Goal: Information Seeking & Learning: Learn about a topic

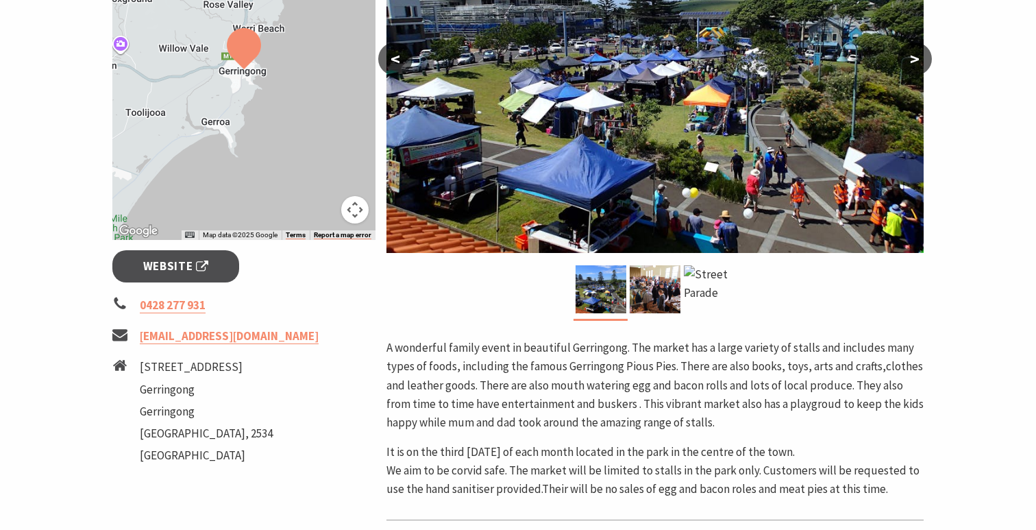
scroll to position [262, 0]
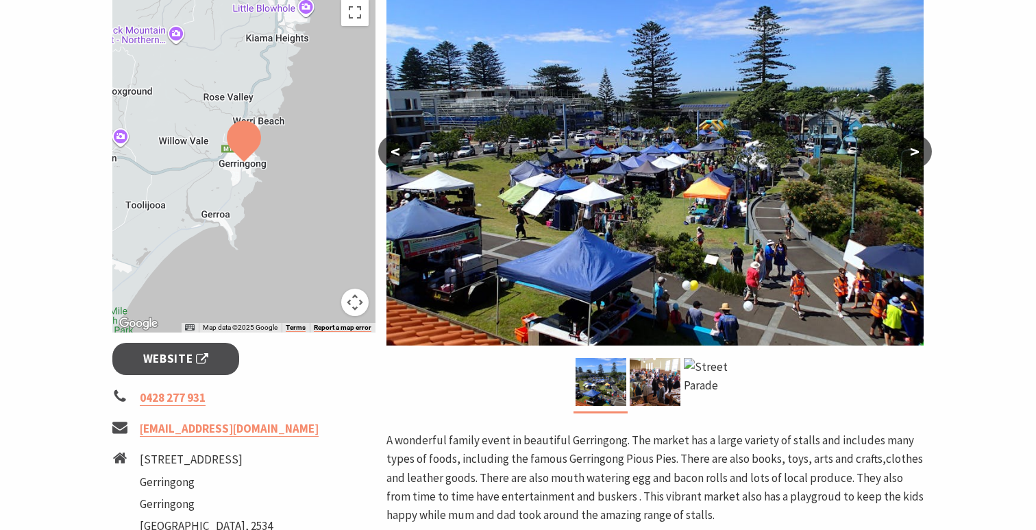
click at [907, 145] on button ">" at bounding box center [914, 151] width 34 height 33
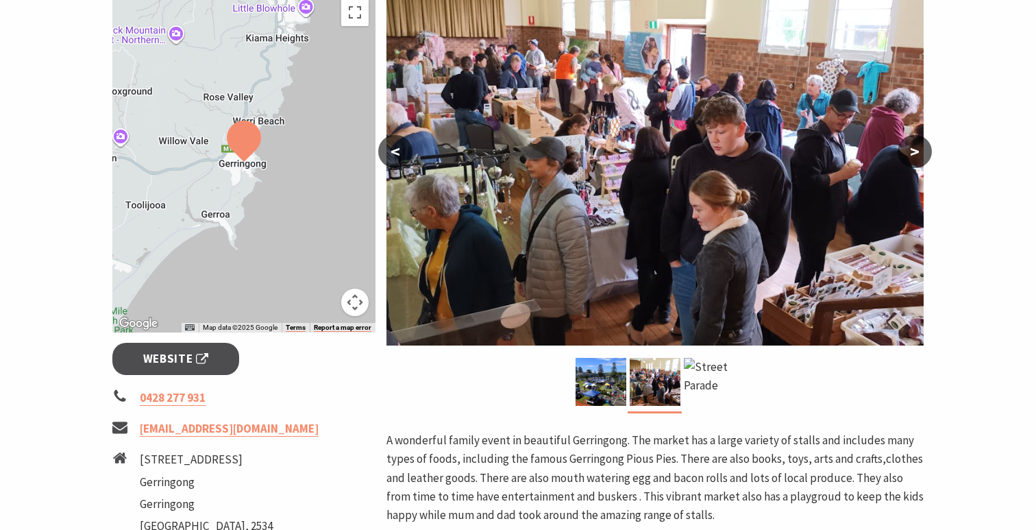
click at [907, 145] on button ">" at bounding box center [914, 151] width 34 height 33
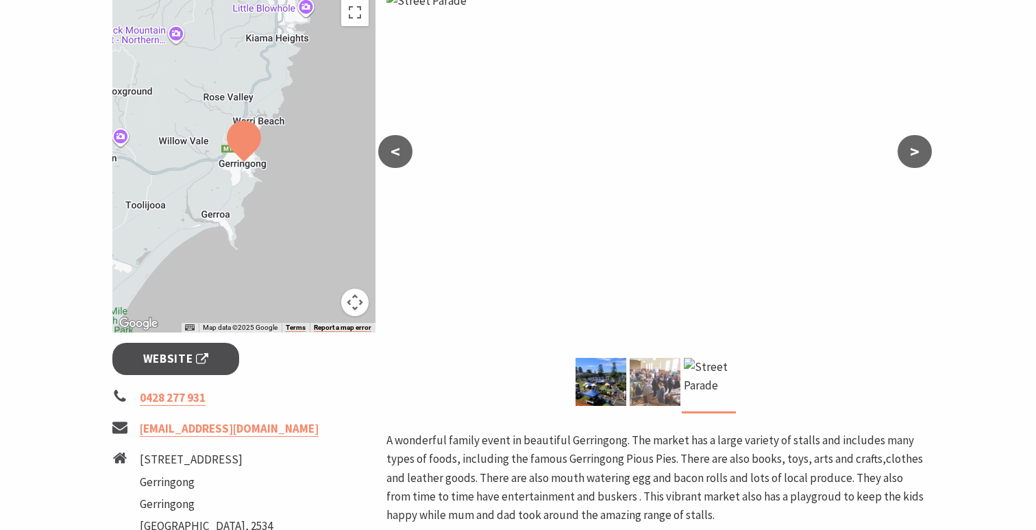
click at [654, 371] on img at bounding box center [655, 382] width 51 height 48
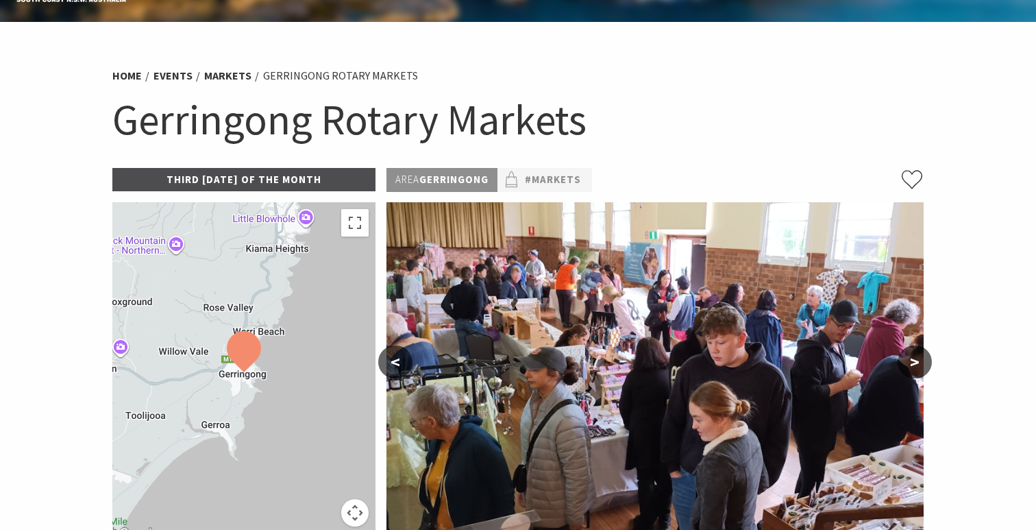
scroll to position [0, 0]
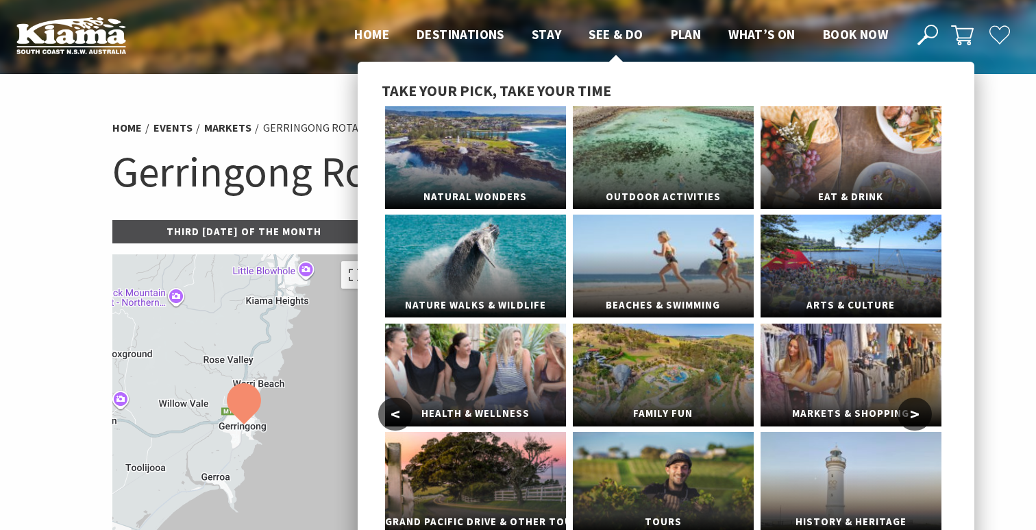
click at [627, 39] on span "See & Do" at bounding box center [615, 34] width 54 height 16
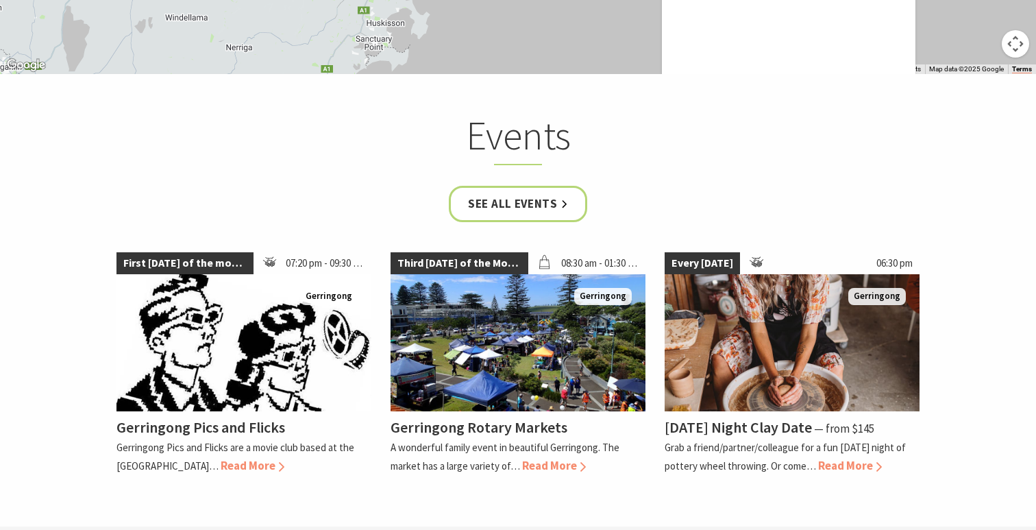
scroll to position [3089, 0]
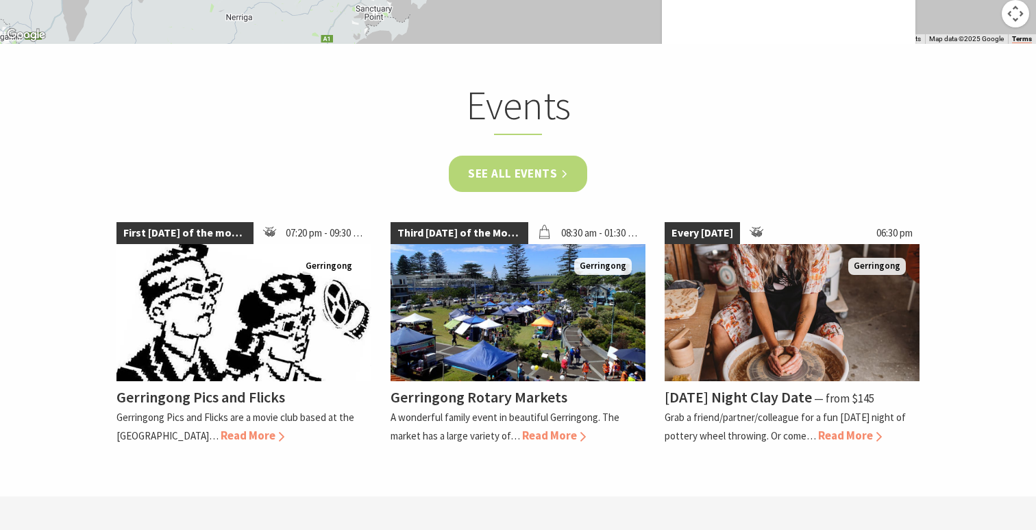
click at [554, 162] on link "See all Events" at bounding box center [518, 174] width 138 height 36
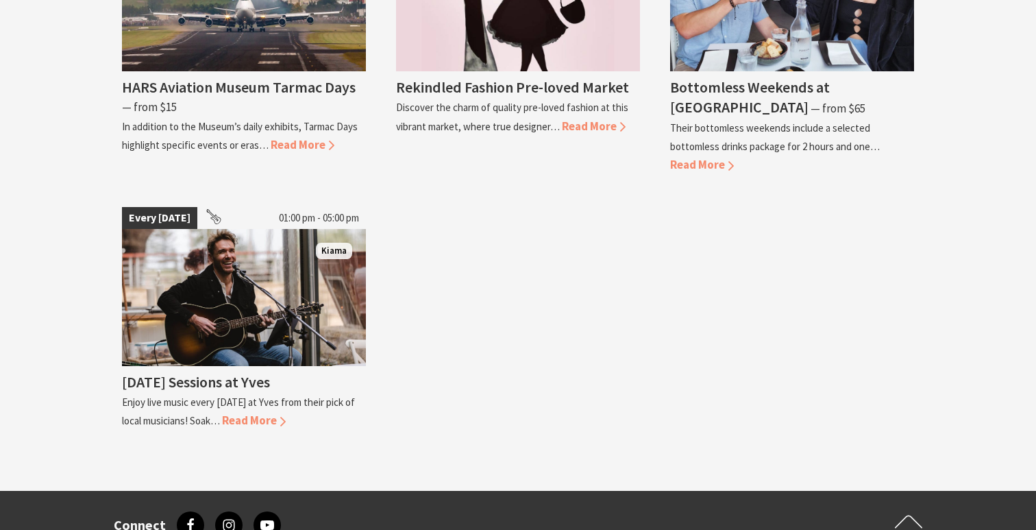
scroll to position [3104, 0]
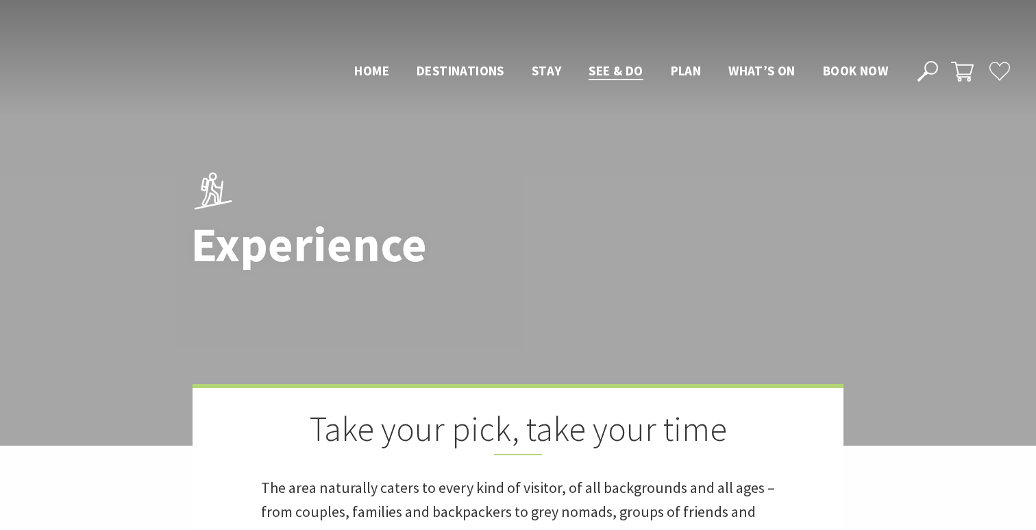
scroll to position [3089, 0]
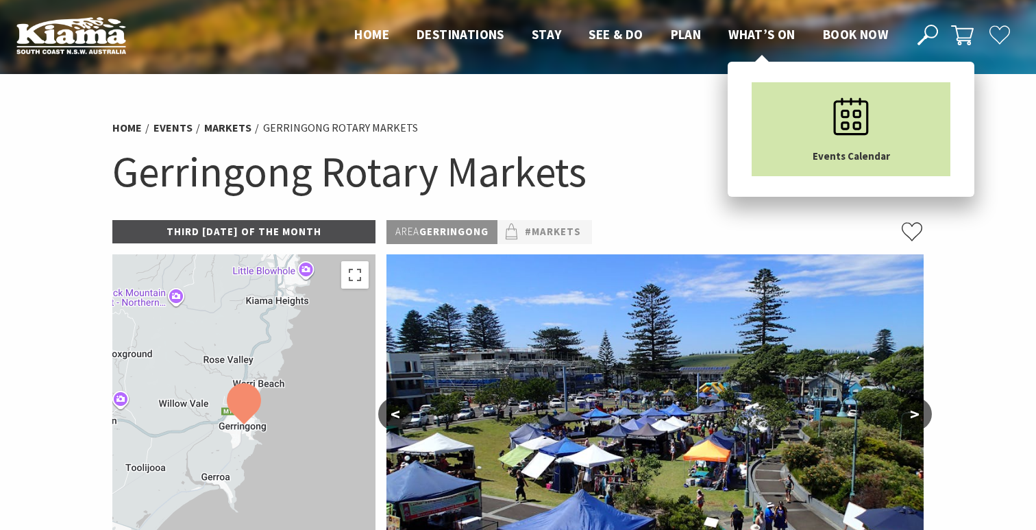
click at [786, 88] on link "Events Calendar" at bounding box center [850, 129] width 199 height 94
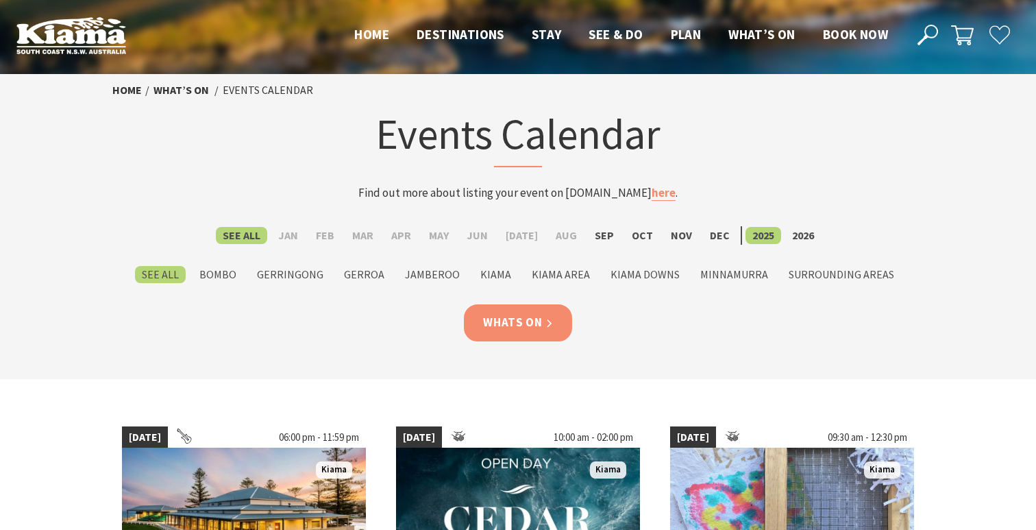
click at [508, 332] on link "Whats On" at bounding box center [518, 322] width 108 height 36
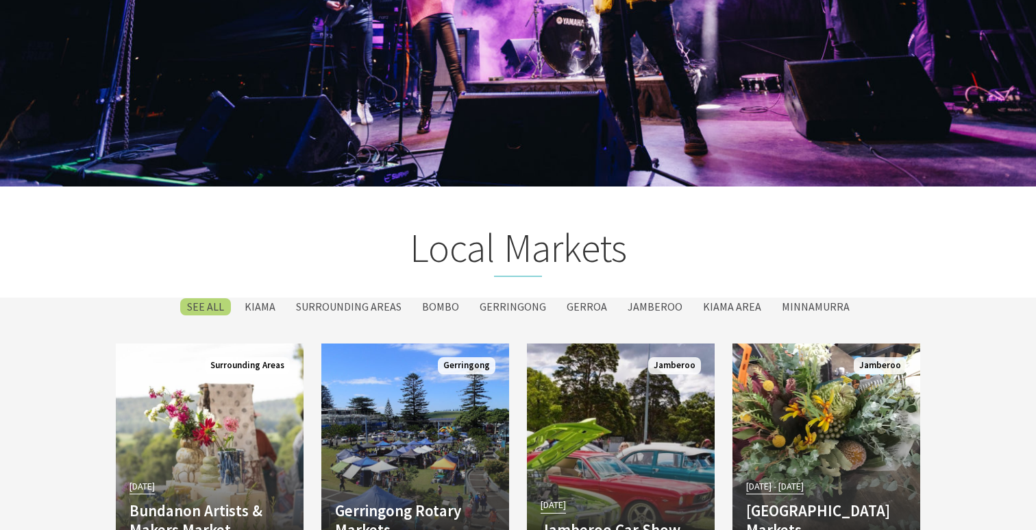
scroll to position [2266, 0]
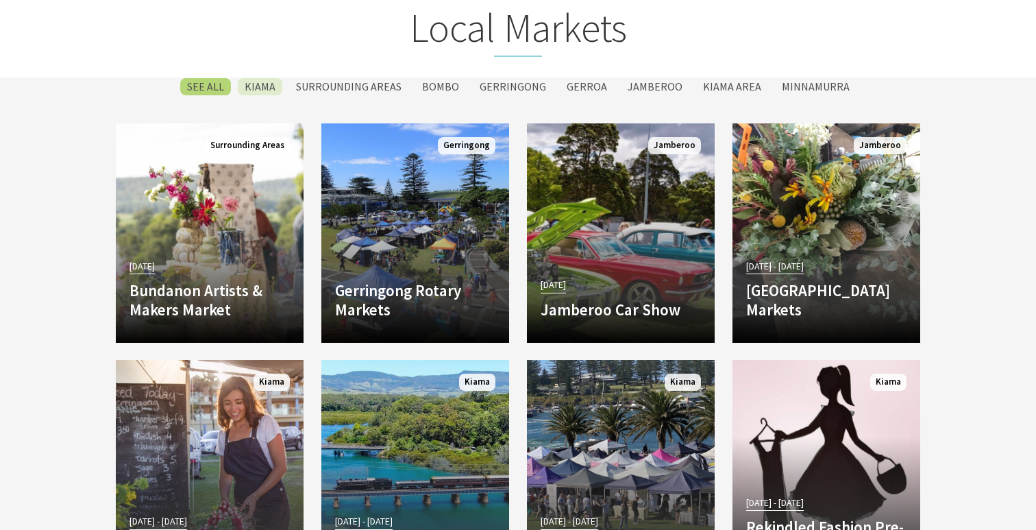
click at [282, 84] on label "Kiama" at bounding box center [260, 86] width 45 height 17
click at [0, 0] on input "Kiama" at bounding box center [0, 0] width 0 height 0
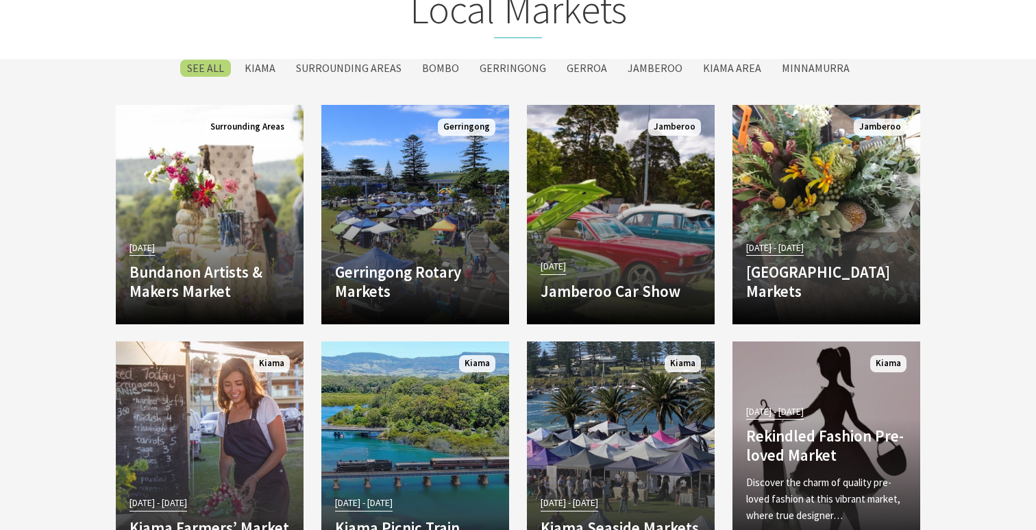
scroll to position [2260, 0]
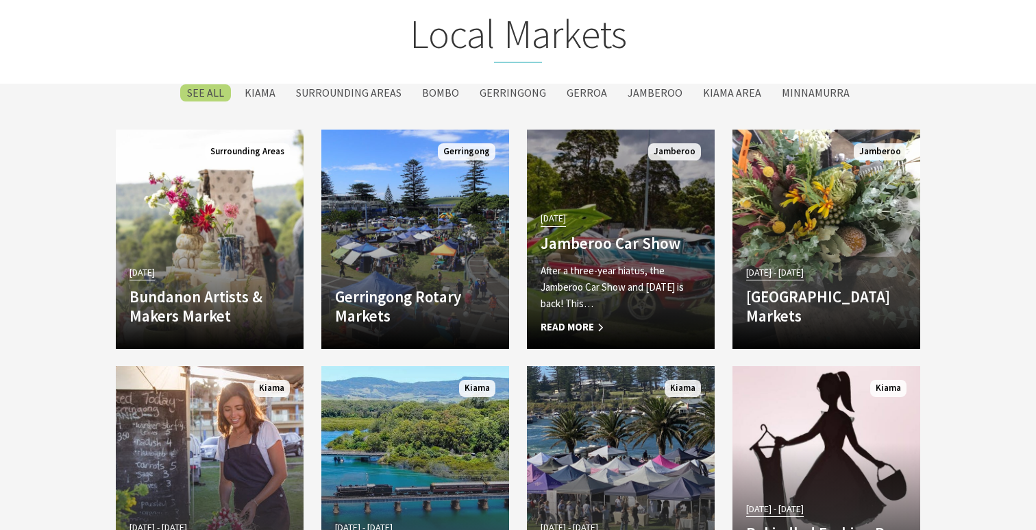
click at [611, 256] on div "26 Oct 25 Jamberoo Car Show After a three-year hiatus, the Jamberoo Car Show an…" at bounding box center [621, 271] width 188 height 127
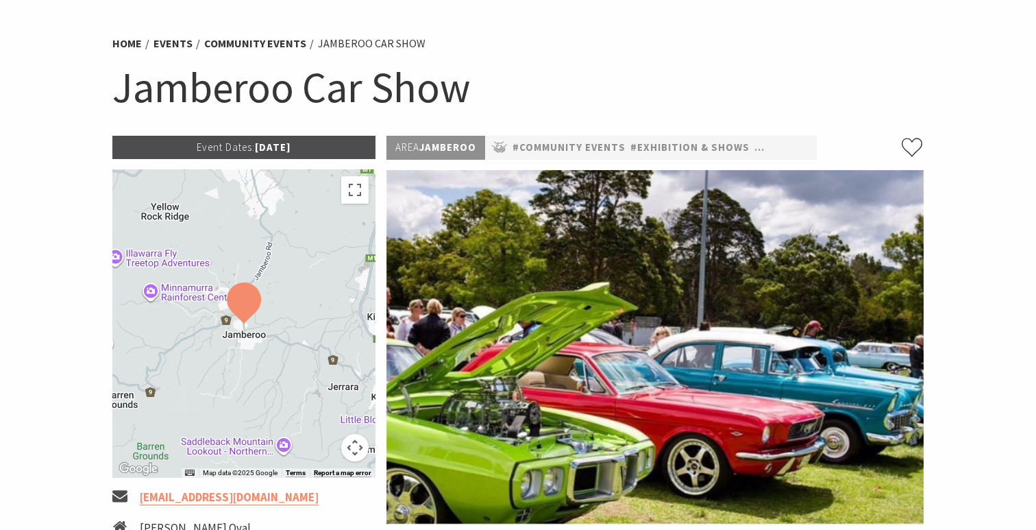
scroll to position [184, 0]
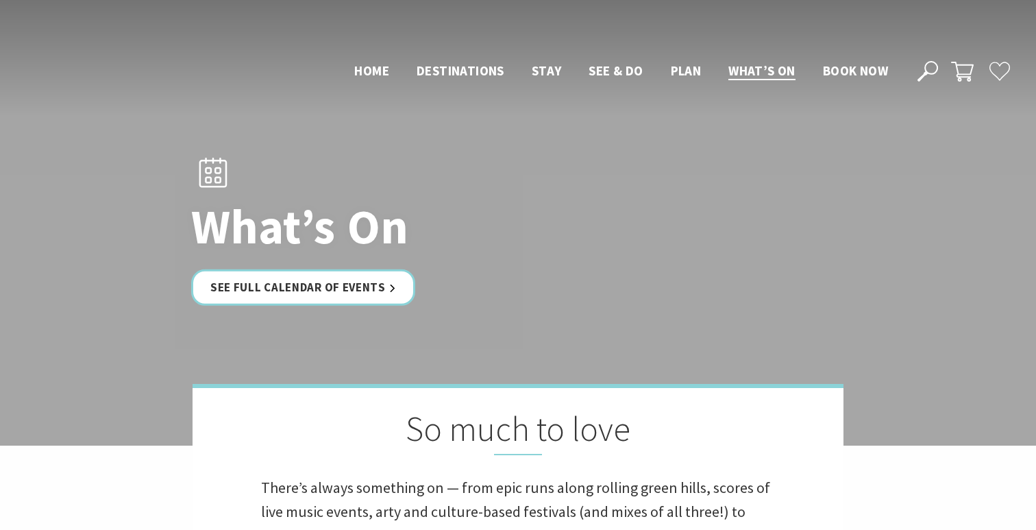
scroll to position [2260, 0]
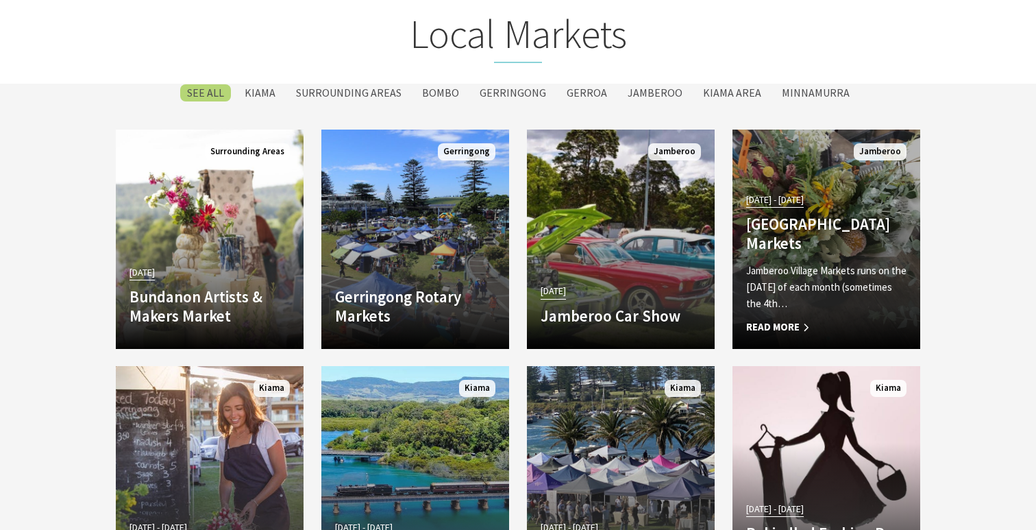
click at [771, 280] on p "Jamberoo Village Markets runs on the [DATE] of each month (sometimes the 4th…" at bounding box center [826, 286] width 160 height 49
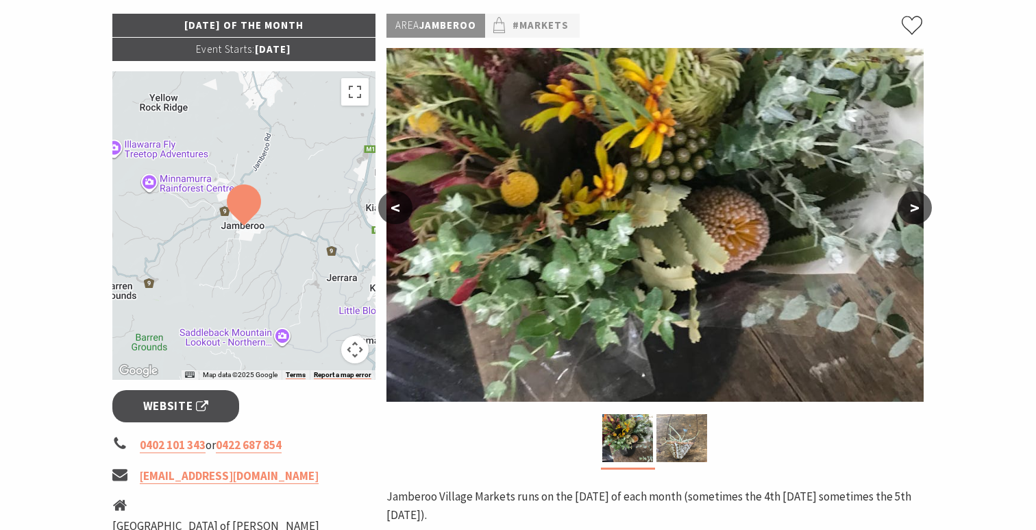
scroll to position [205, 0]
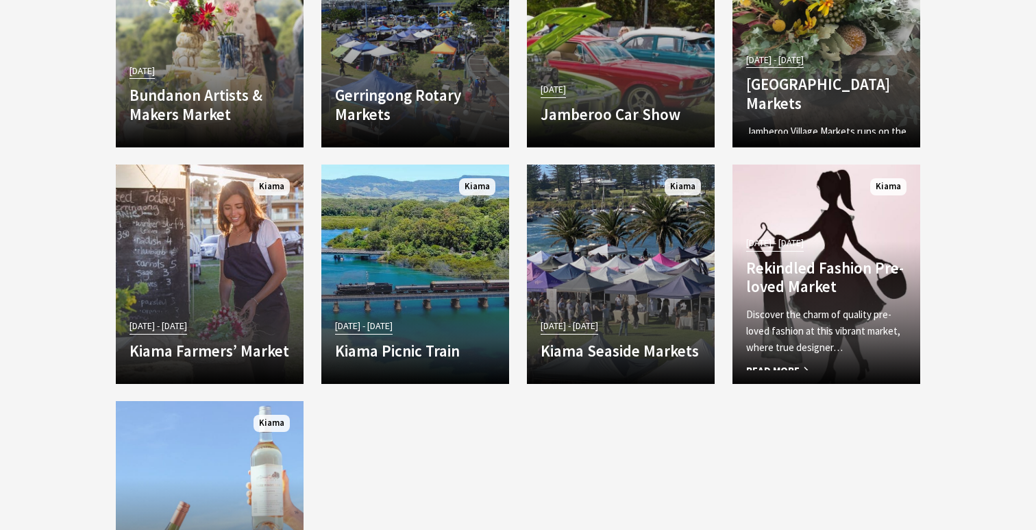
scroll to position [2442, 0]
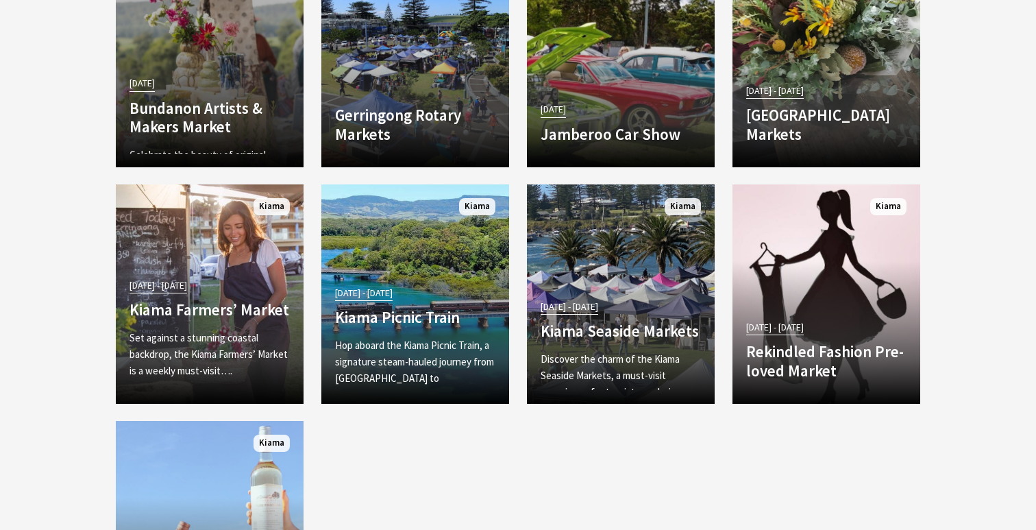
click at [254, 147] on p "Celebrate the beauty of original craftsmanship at the Bundanon Artists & Makers…" at bounding box center [209, 171] width 160 height 49
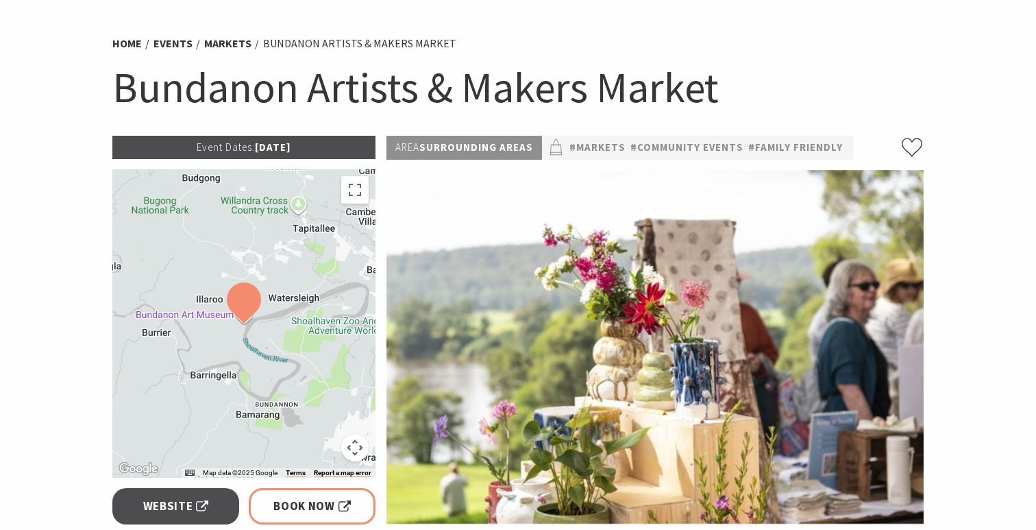
scroll to position [86, 0]
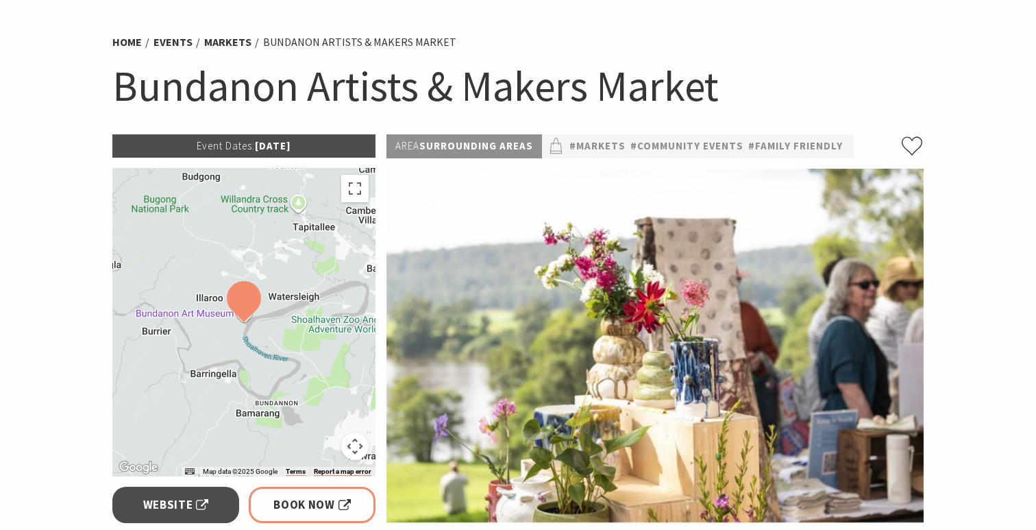
click at [266, 88] on h1 "Bundanon Artists & Makers Market" at bounding box center [517, 85] width 811 height 55
